Goal: Use online tool/utility: Utilize a website feature to perform a specific function

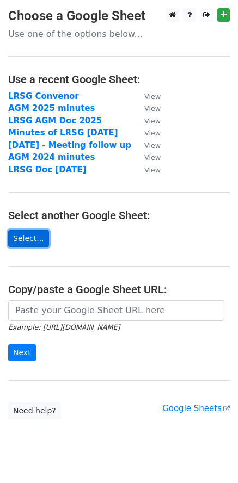
click at [18, 237] on link "Select..." at bounding box center [28, 238] width 41 height 17
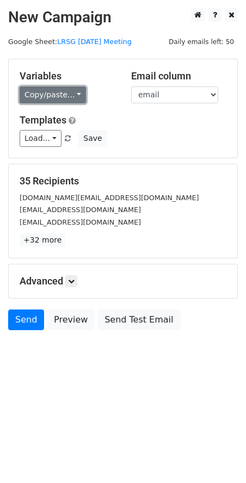
click at [70, 97] on link "Copy/paste..." at bounding box center [53, 95] width 66 height 17
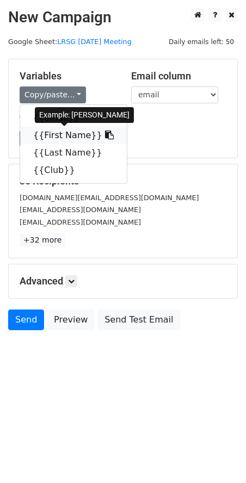
click at [42, 138] on link "{{First Name}}" at bounding box center [73, 135] width 107 height 17
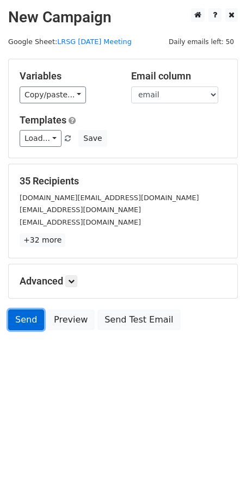
click at [24, 326] on link "Send" at bounding box center [26, 320] width 36 height 21
click at [21, 316] on link "Send" at bounding box center [26, 320] width 36 height 21
